Goal: Navigation & Orientation: Find specific page/section

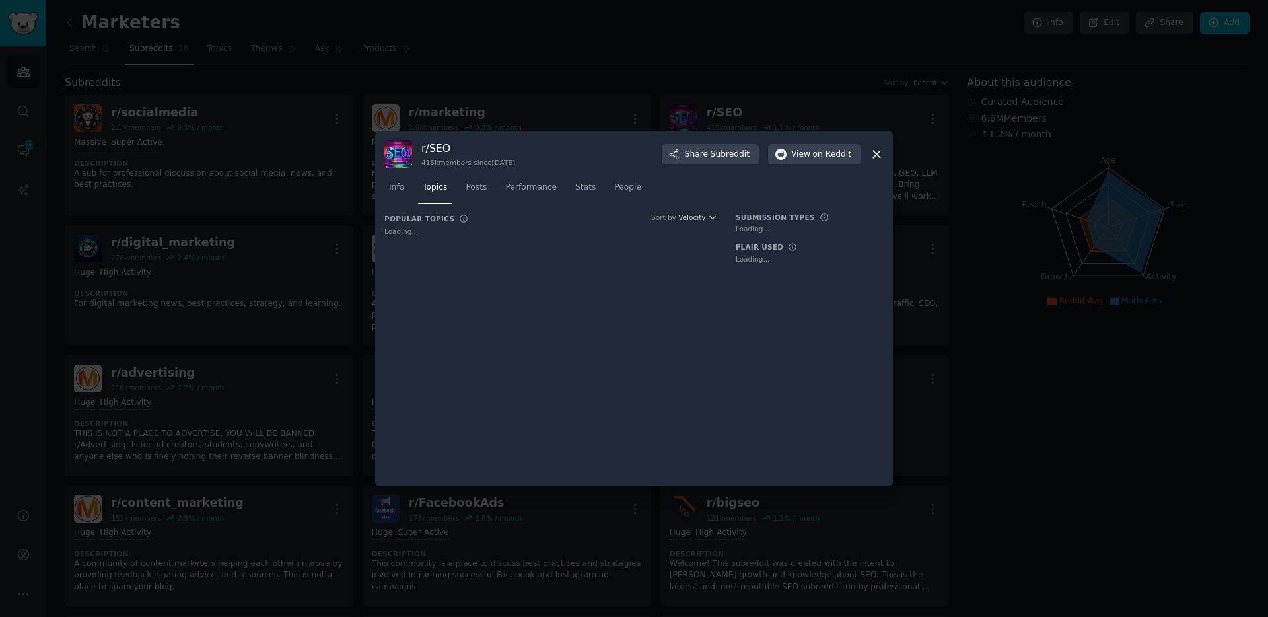
click at [874, 159] on icon at bounding box center [877, 154] width 14 height 14
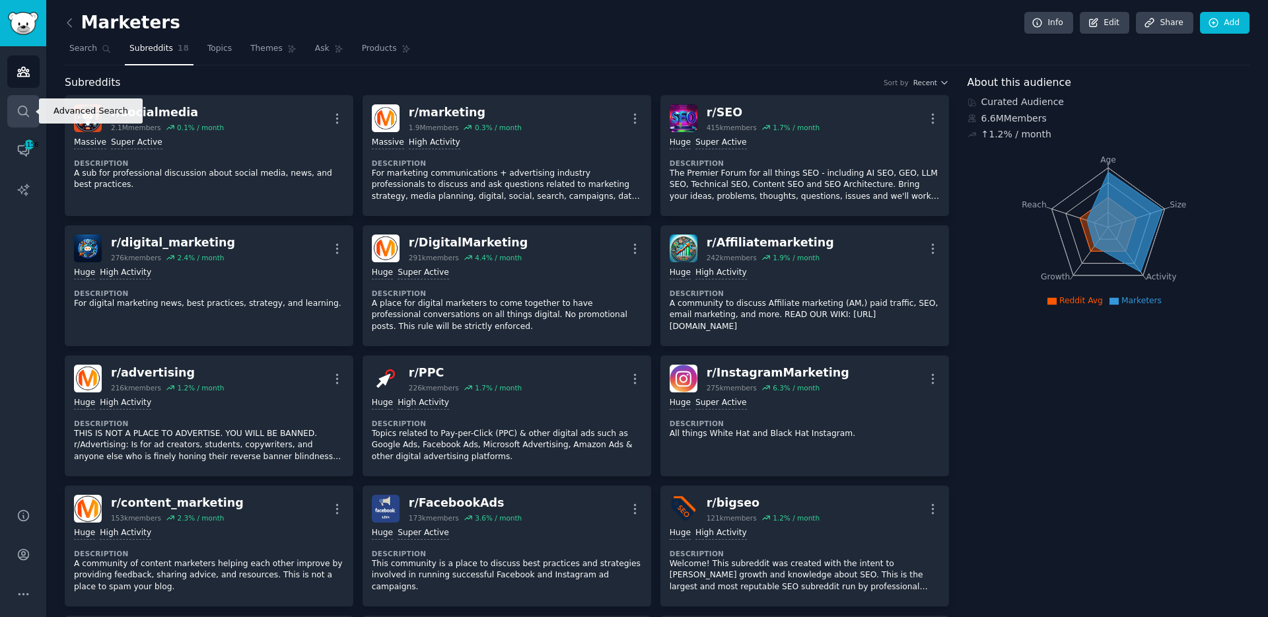
click at [19, 108] on icon "Sidebar" at bounding box center [24, 111] width 14 height 14
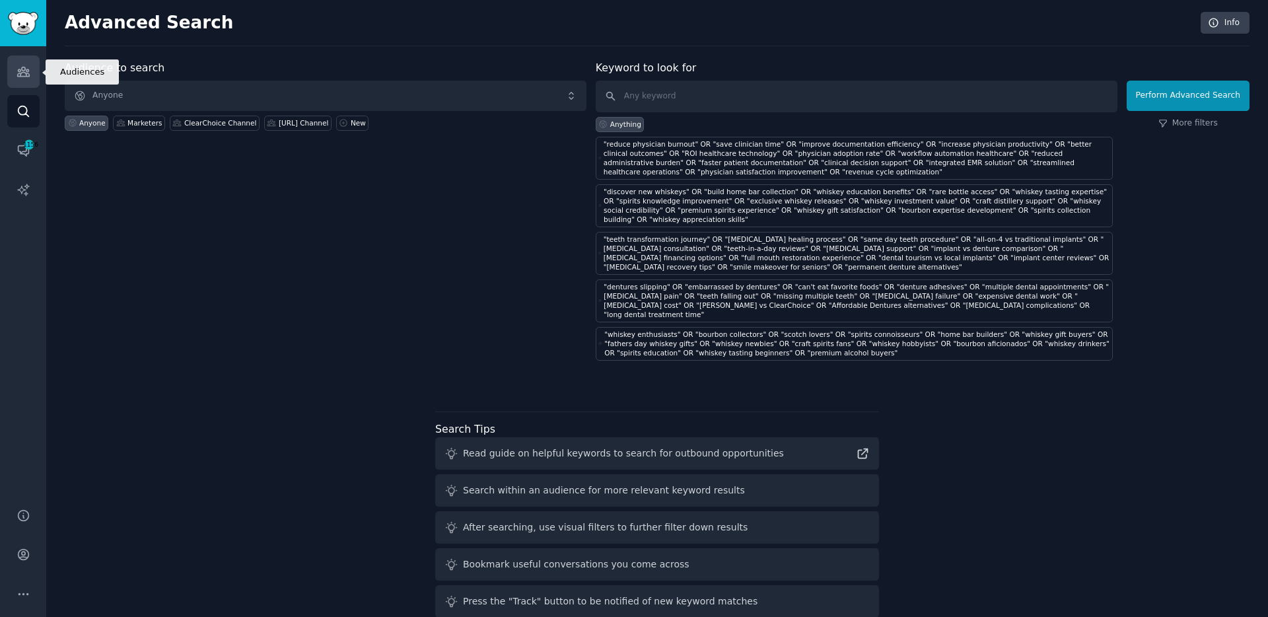
click at [23, 77] on icon "Sidebar" at bounding box center [24, 72] width 14 height 14
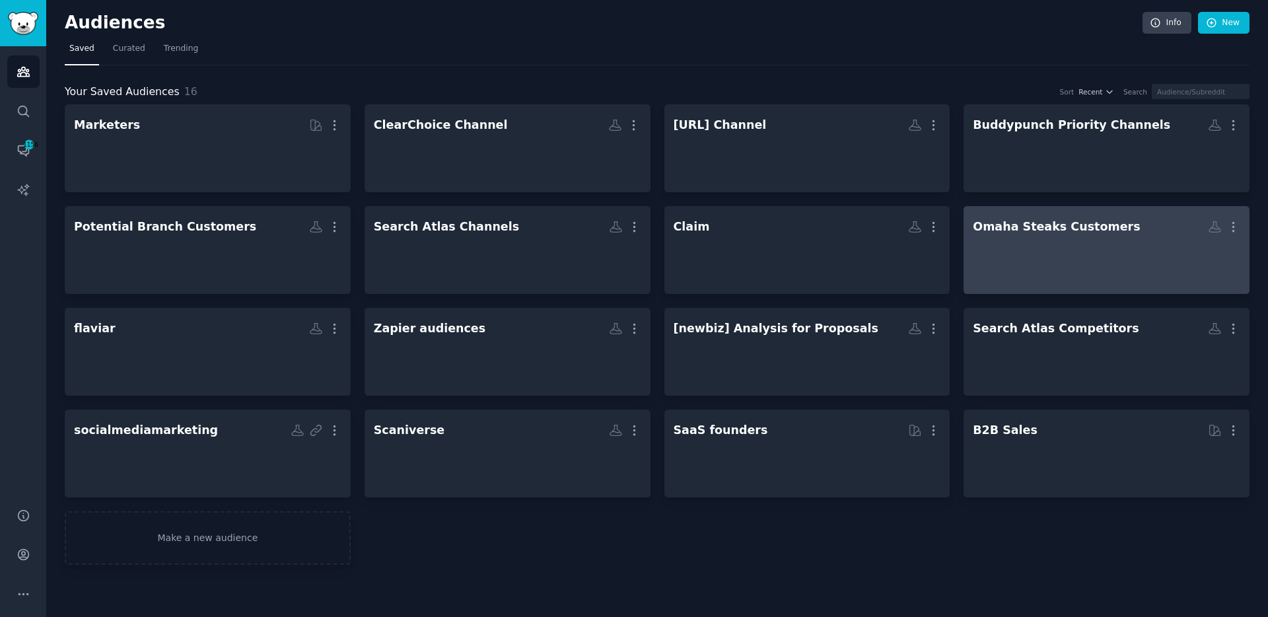
click at [1040, 223] on div "Omaha Steaks Customers" at bounding box center [1056, 227] width 167 height 17
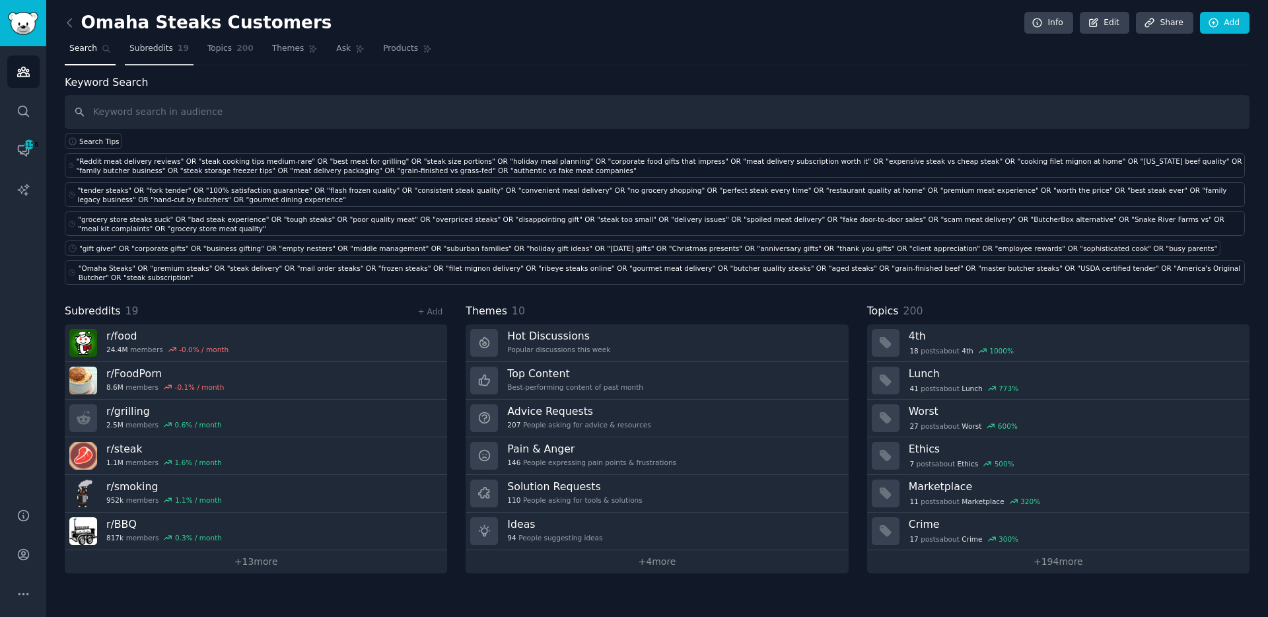
click at [156, 44] on span "Subreddits" at bounding box center [151, 49] width 44 height 12
